Goal: Information Seeking & Learning: Find specific fact

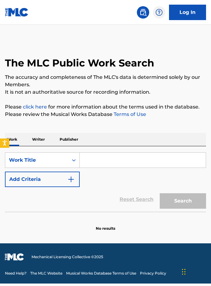
click at [96, 160] on input "Search Form" at bounding box center [143, 159] width 126 height 15
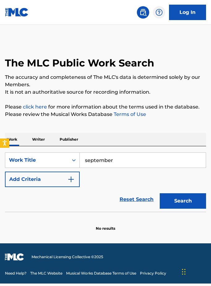
type input "september"
click at [183, 201] on button "Search" at bounding box center [183, 200] width 46 height 15
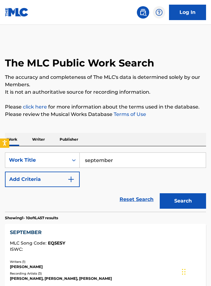
scroll to position [47, 0]
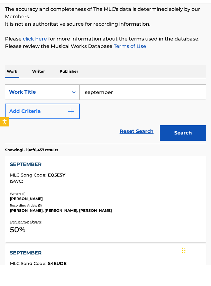
click at [57, 125] on button "Add Criteria" at bounding box center [42, 132] width 75 height 15
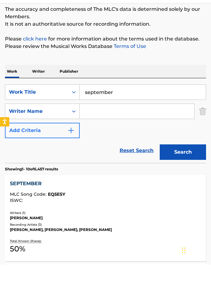
scroll to position [68, 0]
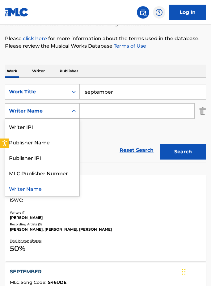
click at [76, 114] on div "Search Form" at bounding box center [73, 110] width 11 height 11
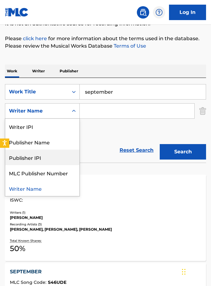
click at [127, 105] on input "Search Form" at bounding box center [137, 110] width 115 height 15
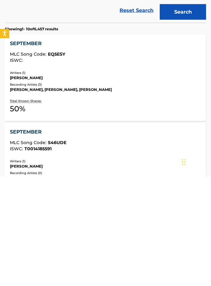
scroll to position [85, 0]
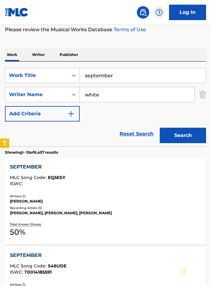
type input "white"
click at [183, 135] on button "Search" at bounding box center [183, 134] width 46 height 15
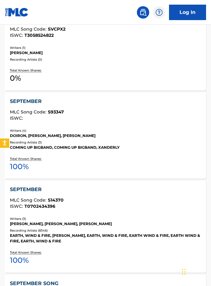
scroll to position [590, 0]
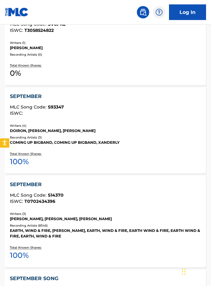
click at [74, 191] on div "SEPTEMBER MLC Song Code : S14370 ISWC : T0702434396" at bounding box center [105, 192] width 191 height 23
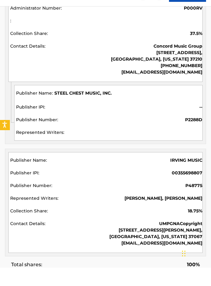
scroll to position [748, 0]
